Goal: Information Seeking & Learning: Learn about a topic

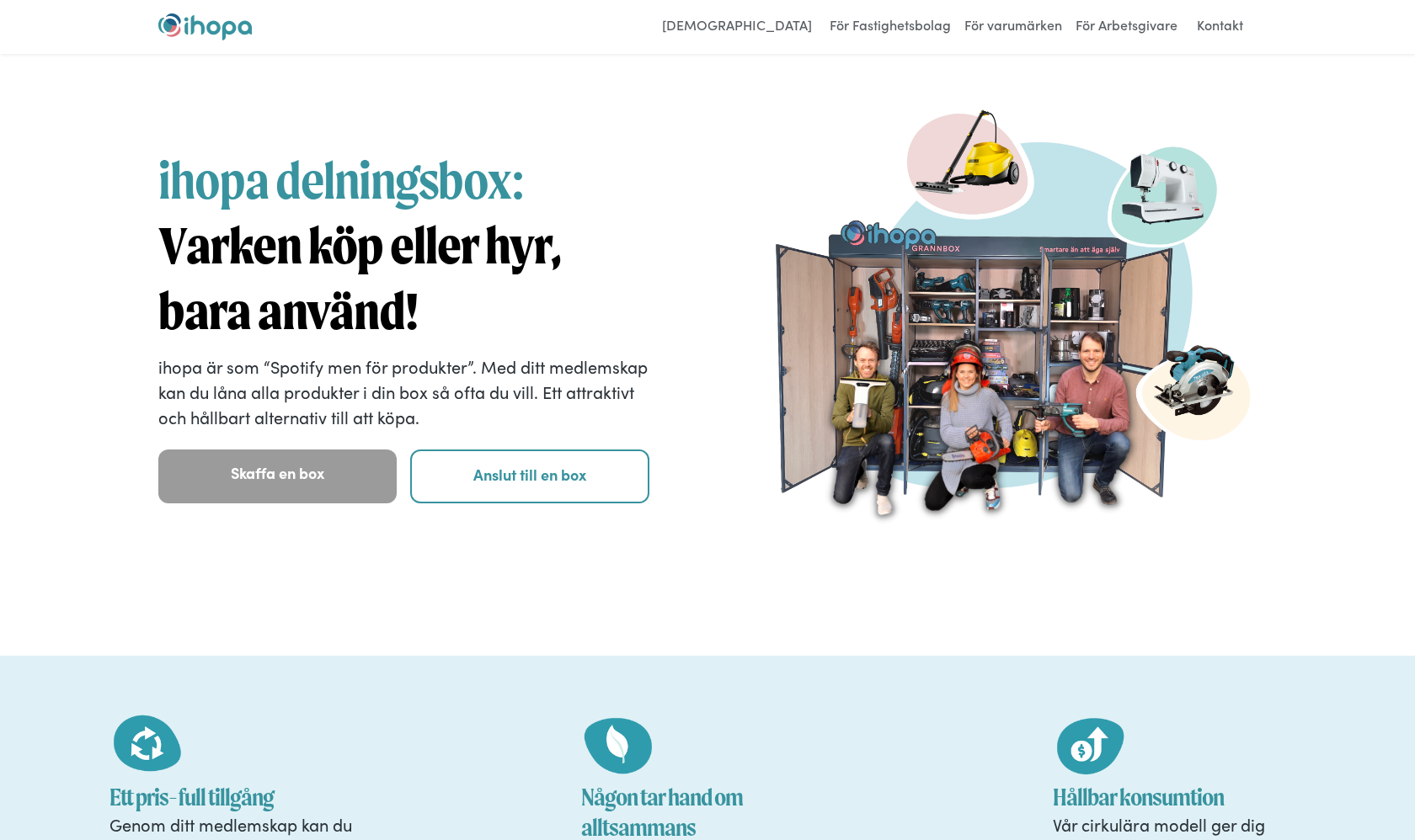
click at [394, 265] on strong "Varken köp eller hyr, bara använd!" at bounding box center [359, 278] width 402 height 127
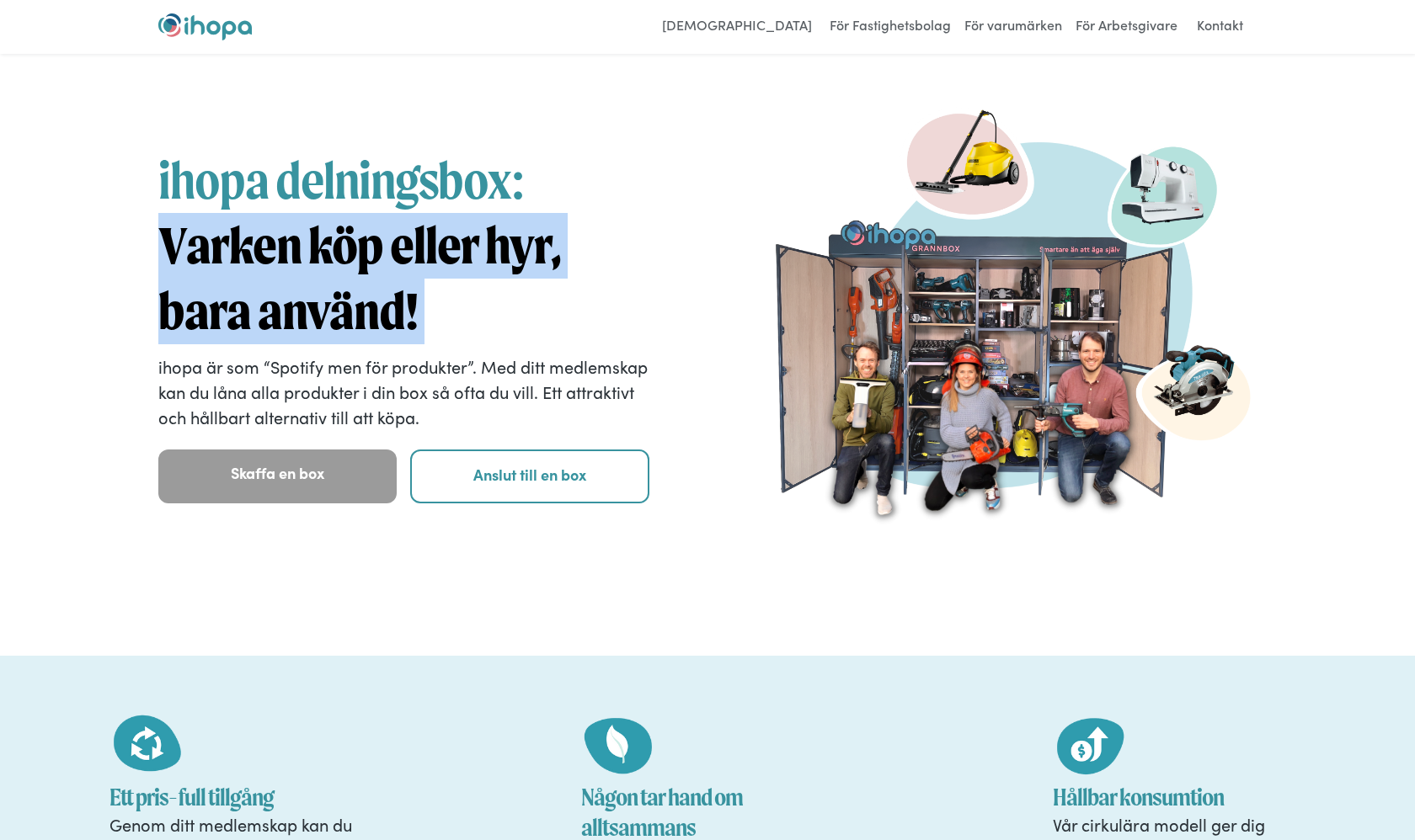
click at [394, 265] on strong "Varken köp eller hyr, bara använd!" at bounding box center [359, 278] width 402 height 127
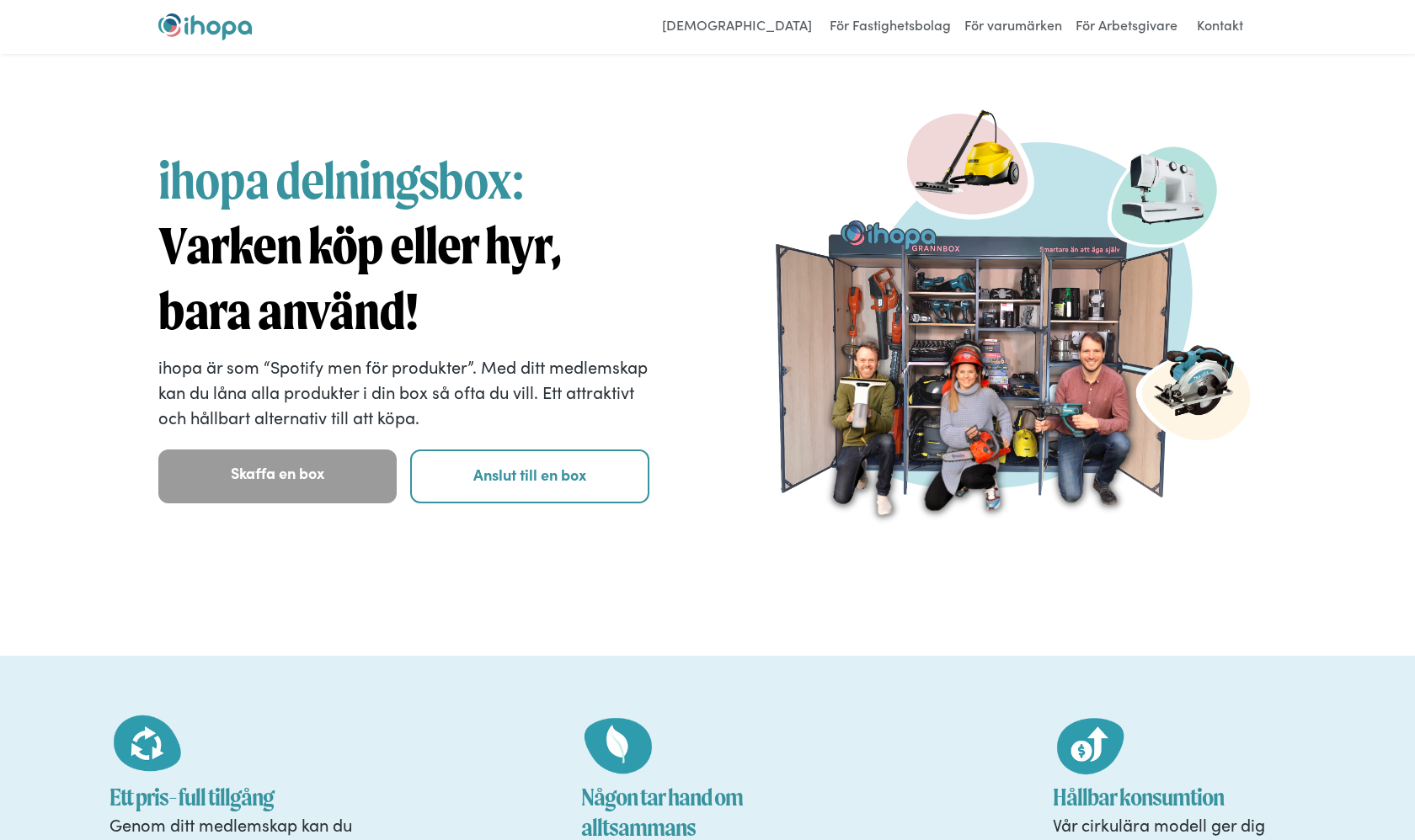
click at [382, 298] on strong "Varken köp eller hyr, bara använd!" at bounding box center [359, 278] width 402 height 127
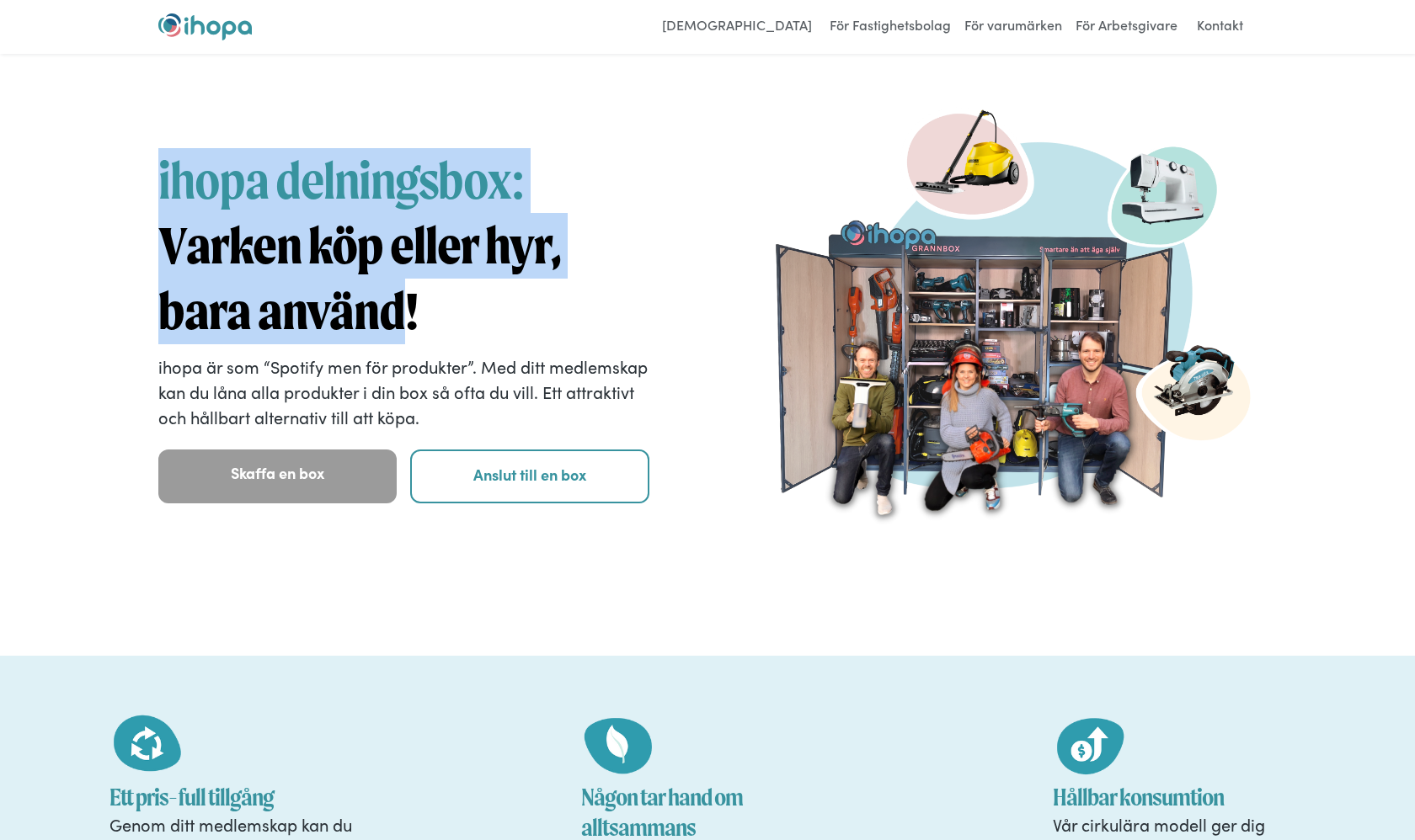
drag, startPoint x: 382, startPoint y: 298, endPoint x: 192, endPoint y: 189, distance: 219.0
click at [192, 189] on h1 "ihopa delningsbox: Varken köp eller hyr, bara använd!" at bounding box center [403, 246] width 491 height 195
click at [192, 189] on span "ihopa delningsbox:" at bounding box center [341, 179] width 366 height 60
drag, startPoint x: 192, startPoint y: 189, endPoint x: 440, endPoint y: 320, distance: 280.5
click at [441, 320] on h1 "ihopa delningsbox: Varken köp eller hyr, bara använd!" at bounding box center [403, 246] width 491 height 195
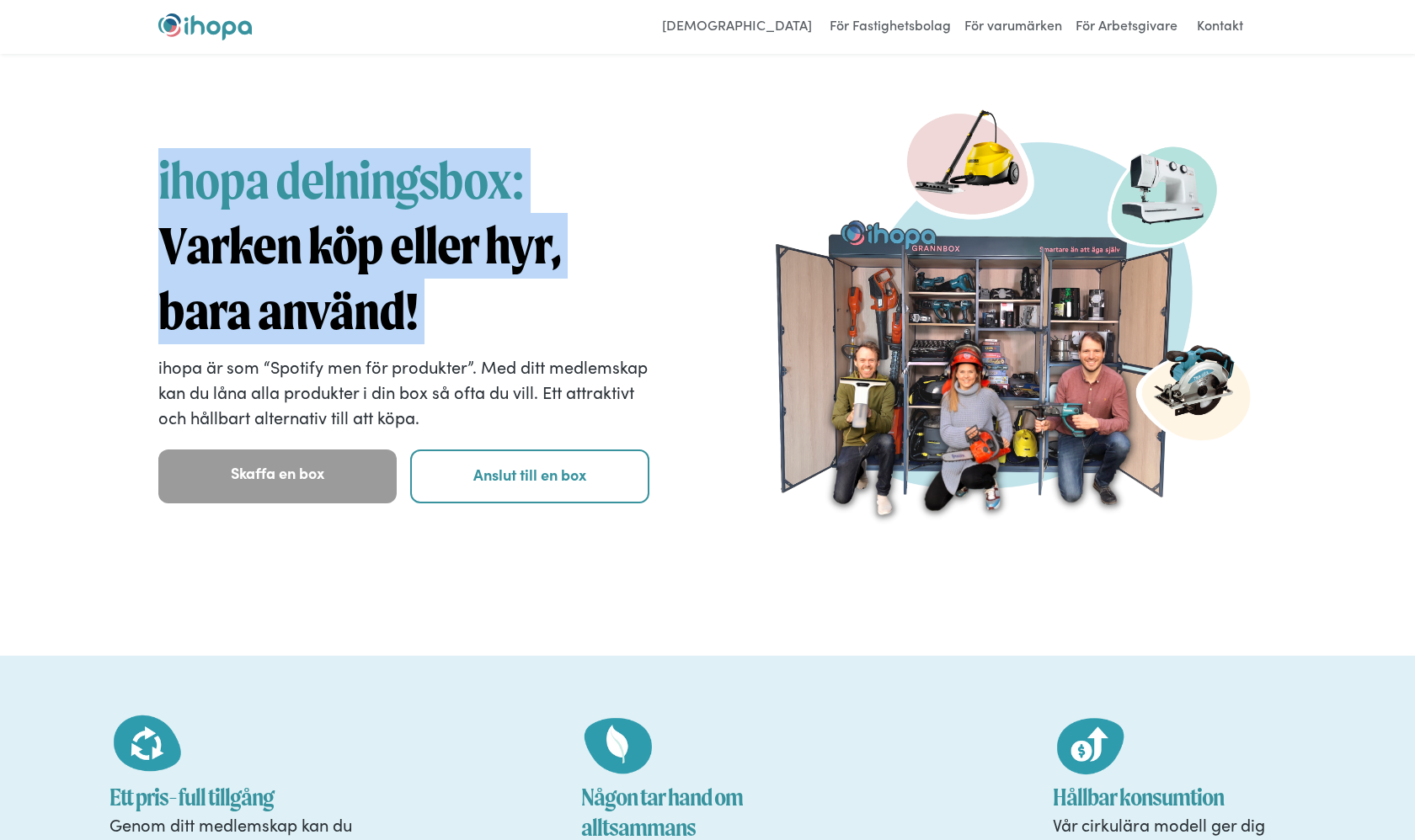
click at [418, 363] on p "ihopa är som “Spotify men för produkter”. Med ditt medlemskap kan du låna alla …" at bounding box center [403, 391] width 491 height 76
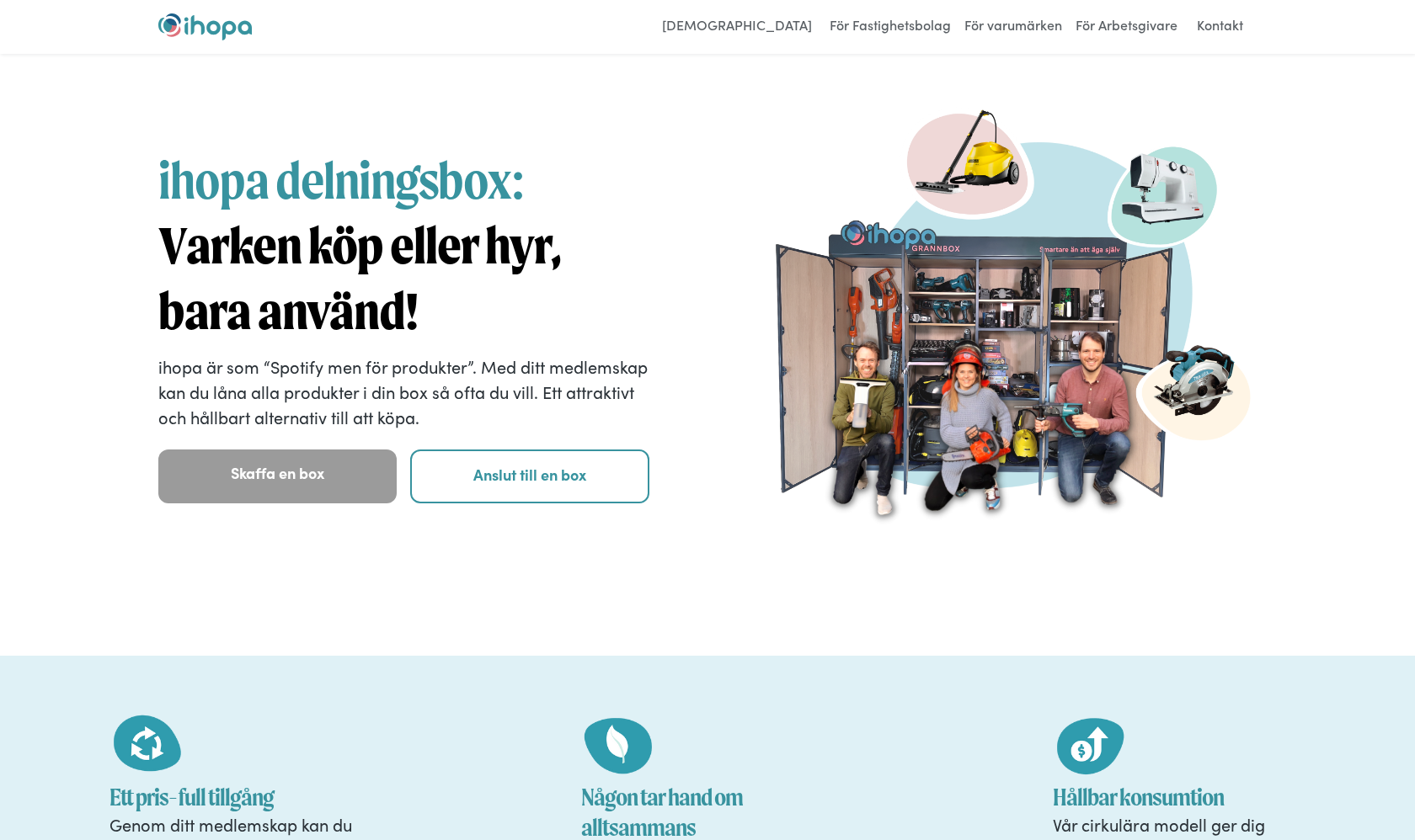
click at [277, 170] on span "ihopa delningsbox:" at bounding box center [341, 179] width 366 height 60
click at [218, 170] on span "ihopa delningsbox:" at bounding box center [341, 179] width 366 height 60
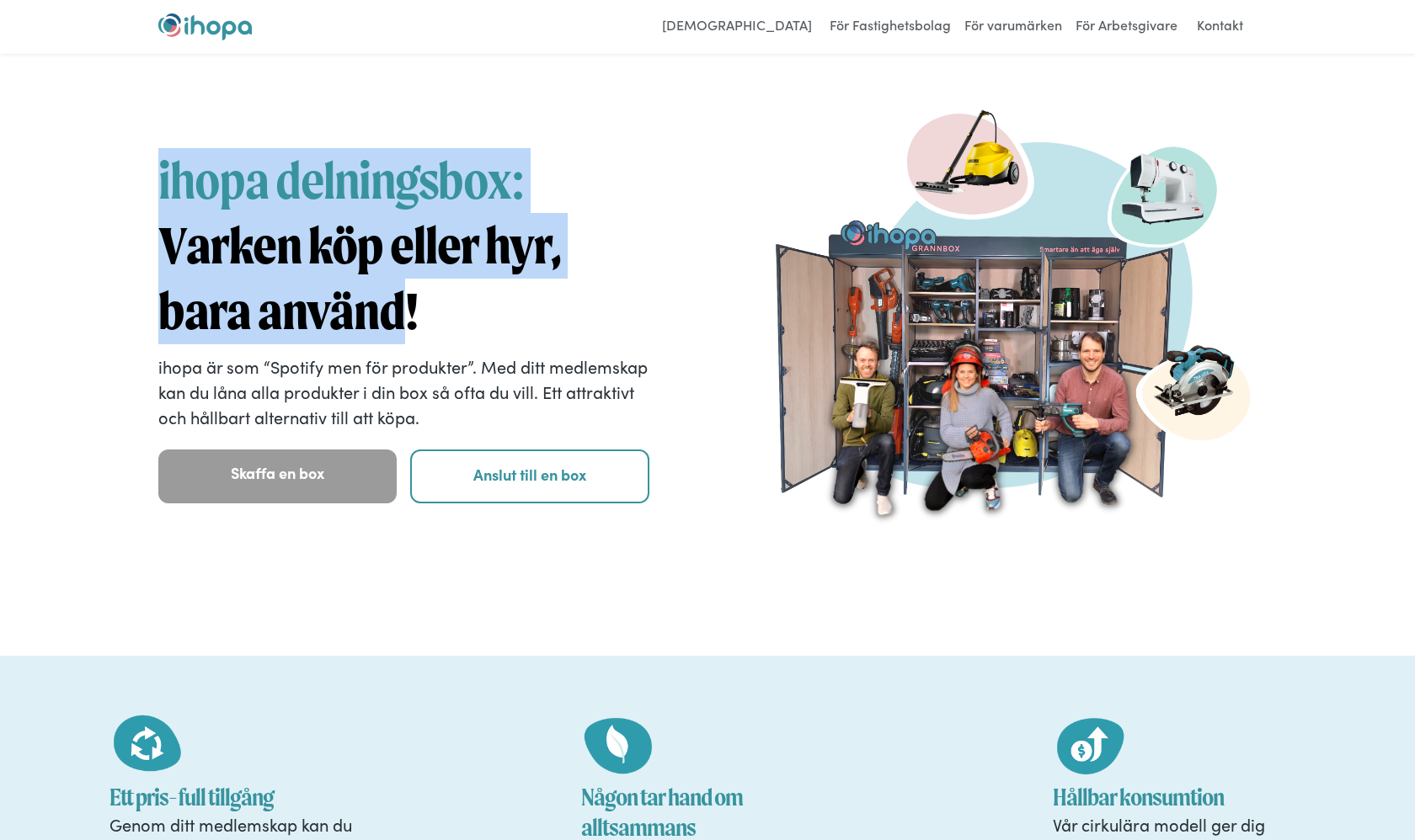
drag, startPoint x: 218, startPoint y: 170, endPoint x: 387, endPoint y: 323, distance: 228.0
click at [387, 323] on h1 "ihopa delningsbox: Varken köp eller hyr, bara använd!" at bounding box center [403, 246] width 491 height 195
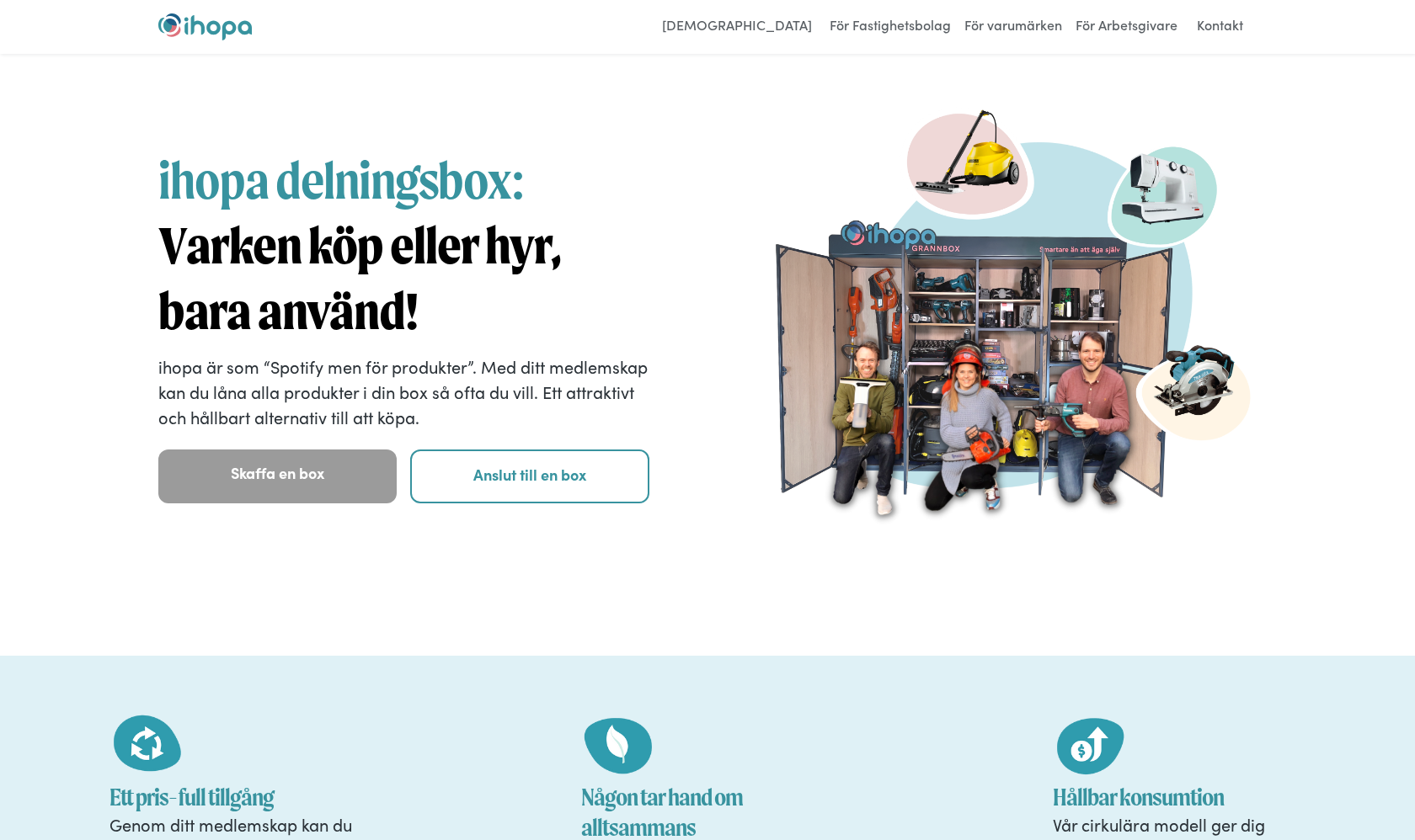
click at [423, 317] on h1 "ihopa delningsbox: Varken köp eller hyr, bara använd!" at bounding box center [403, 246] width 491 height 195
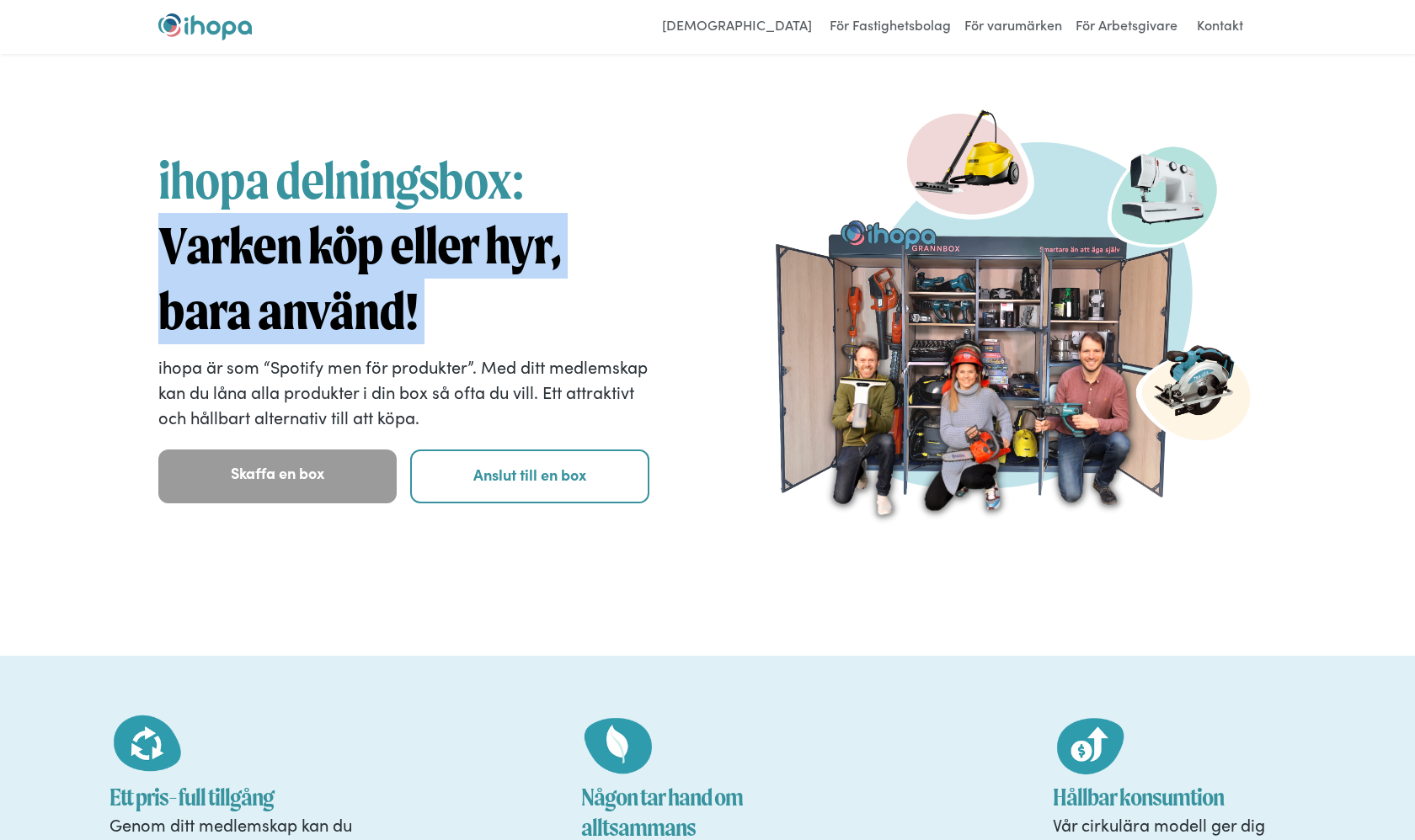
click at [423, 317] on h1 "ihopa delningsbox: Varken köp eller hyr, bara använd!" at bounding box center [403, 246] width 491 height 195
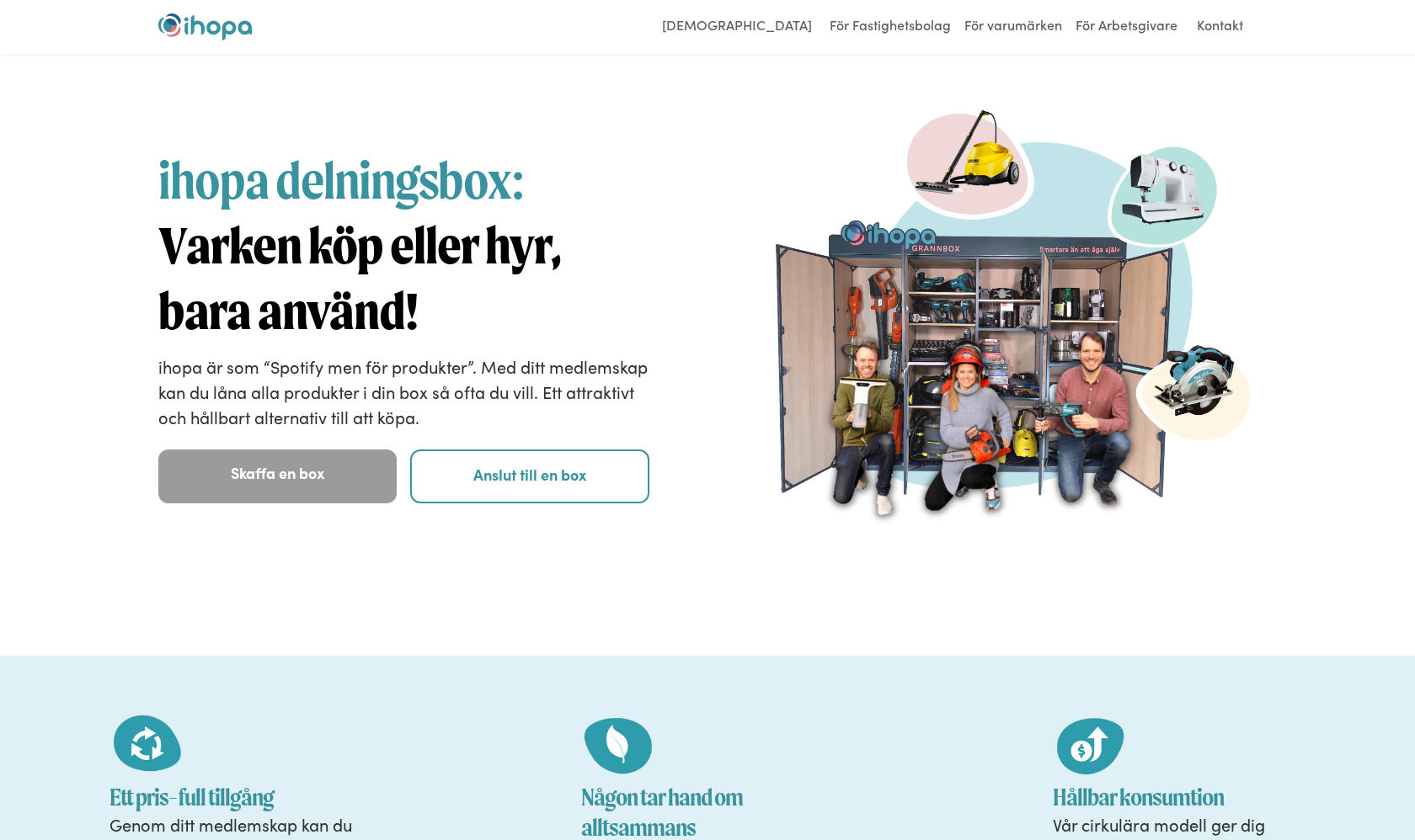
click at [247, 172] on span "ihopa delningsbox:" at bounding box center [341, 179] width 366 height 60
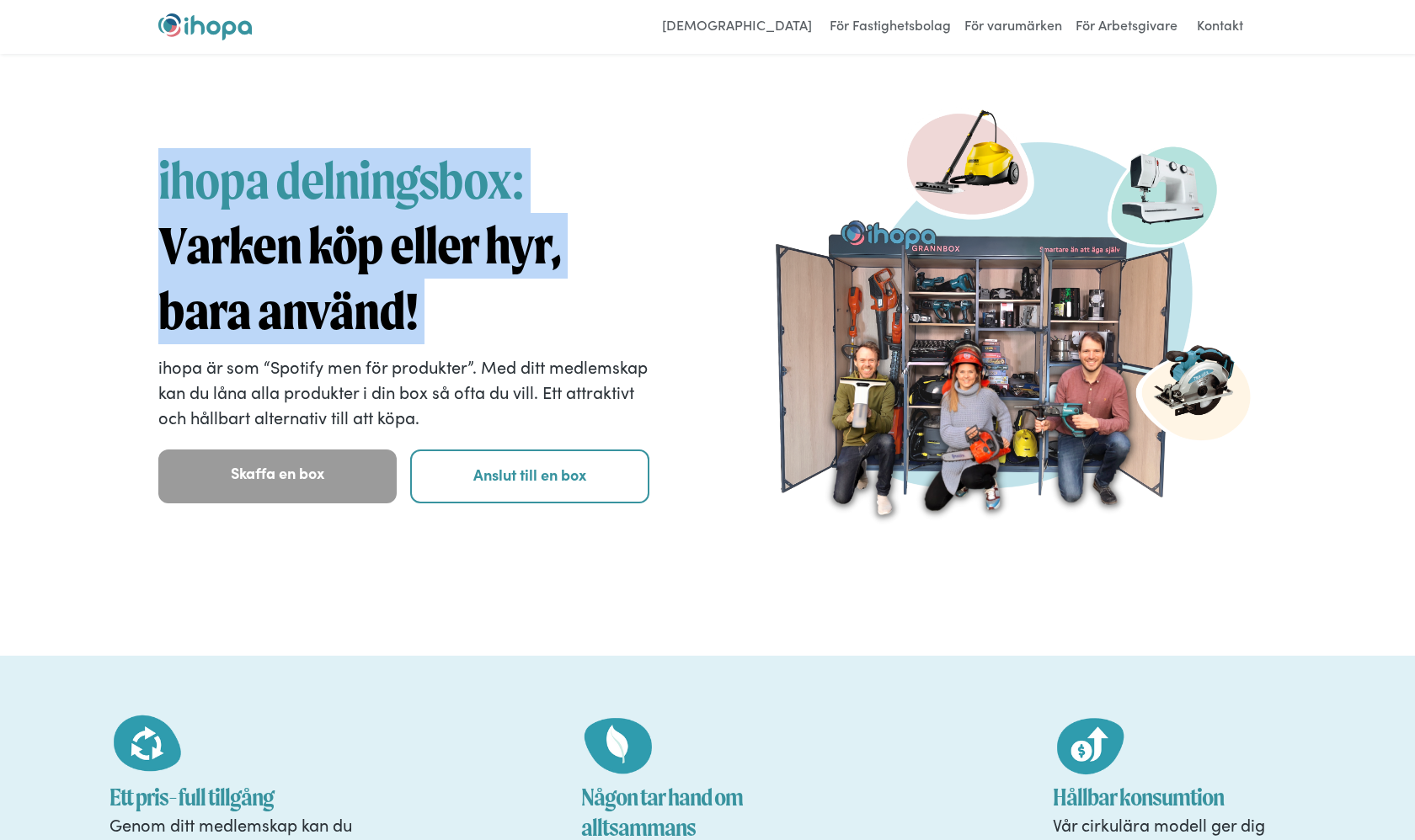
drag, startPoint x: 247, startPoint y: 172, endPoint x: 352, endPoint y: 264, distance: 139.6
click at [353, 264] on h1 "ihopa delningsbox: Varken köp eller hyr, bara använd!" at bounding box center [403, 246] width 491 height 195
click at [409, 264] on strong "Varken köp eller hyr, bara använd!" at bounding box center [359, 278] width 402 height 127
drag, startPoint x: 437, startPoint y: 301, endPoint x: 153, endPoint y: 170, distance: 312.8
click at [153, 170] on div "ihopa delningsbox: Varken köp eller hyr, bara använd! ihopa är som “Spotify men…" at bounding box center [707, 343] width 1179 height 525
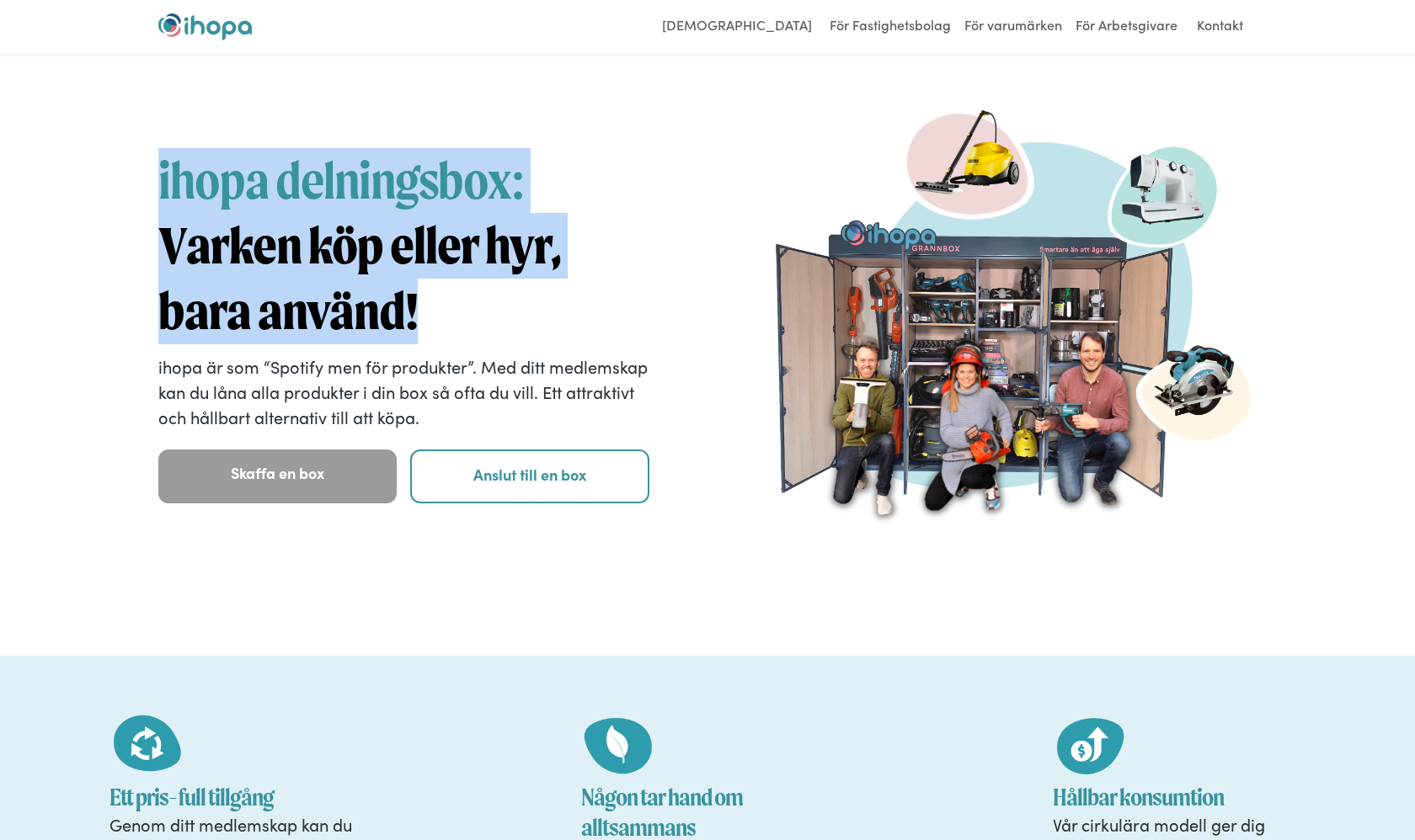
click at [153, 170] on div "ihopa delningsbox: Varken köp eller hyr, bara använd! ihopa är som “Spotify men…" at bounding box center [707, 343] width 1179 height 525
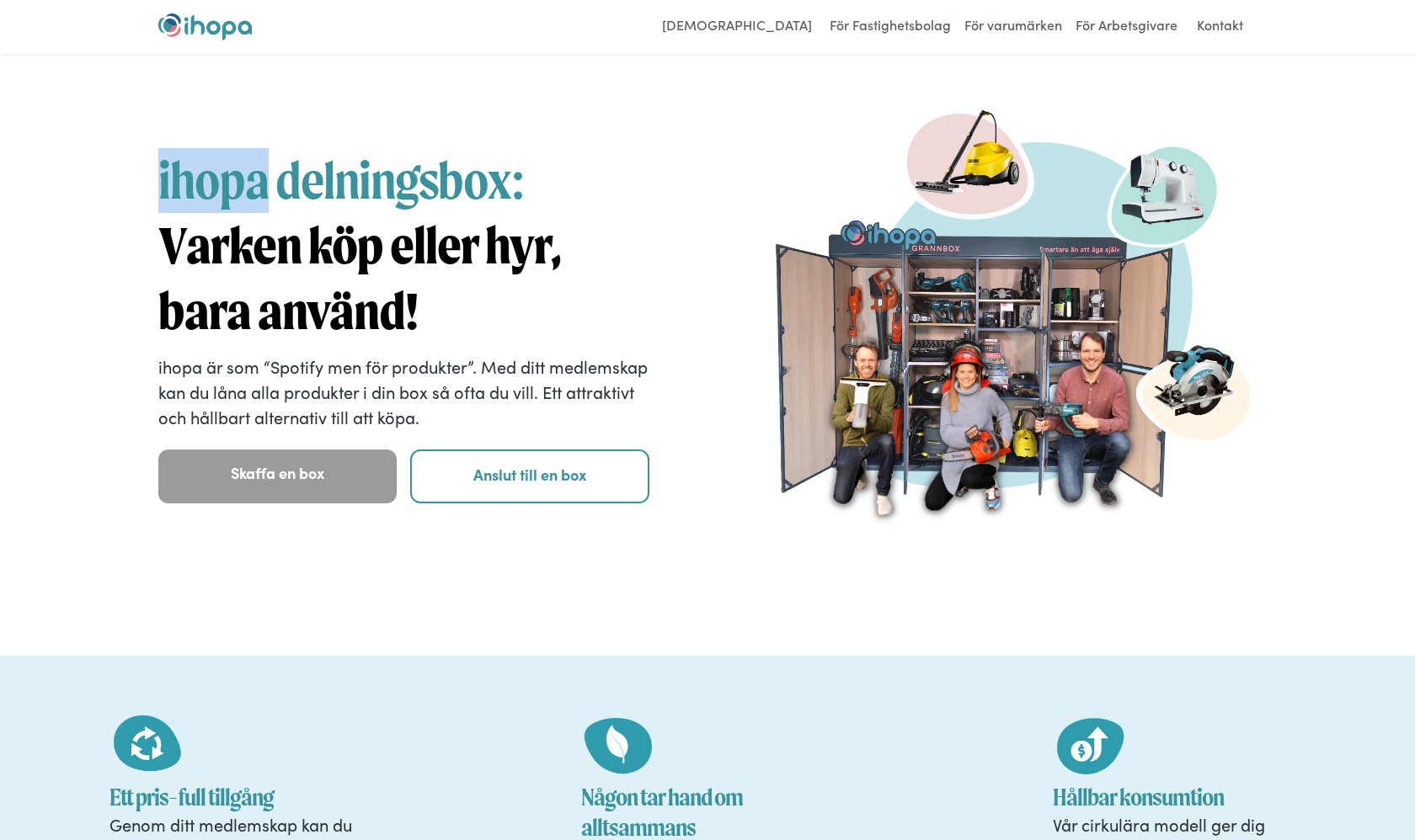
click at [153, 170] on div "ihopa delningsbox: Varken köp eller hyr, bara använd! ihopa är som “Spotify men…" at bounding box center [707, 343] width 1179 height 525
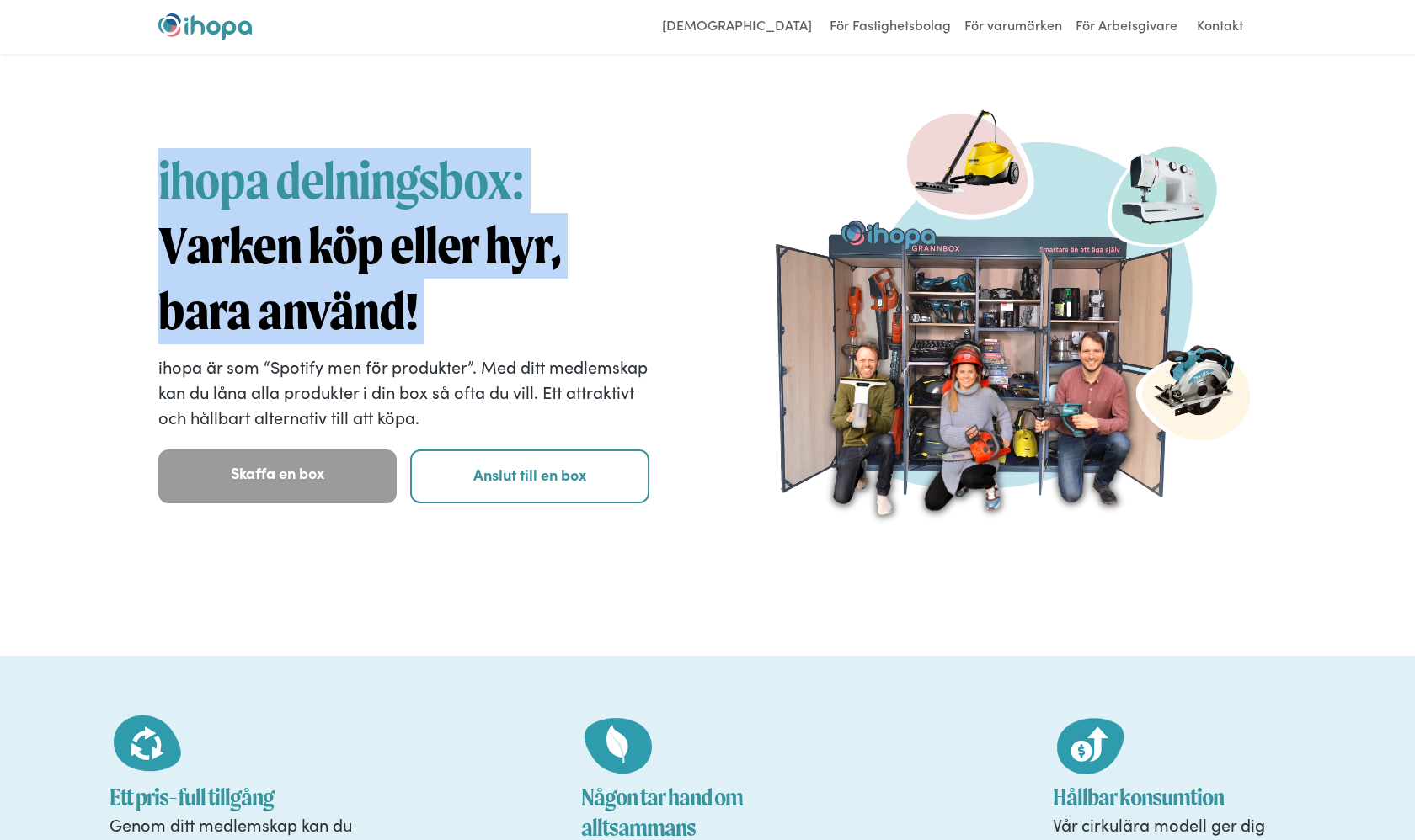
drag, startPoint x: 153, startPoint y: 170, endPoint x: 435, endPoint y: 303, distance: 311.8
click at [435, 303] on div "ihopa delningsbox: Varken köp eller hyr, bara använd! ihopa är som “Spotify men…" at bounding box center [707, 343] width 1179 height 525
click at [471, 374] on p "ihopa är som “Spotify men för produkter”. Med ditt medlemskap kan du låna alla …" at bounding box center [403, 391] width 491 height 76
